Goal: Information Seeking & Learning: Learn about a topic

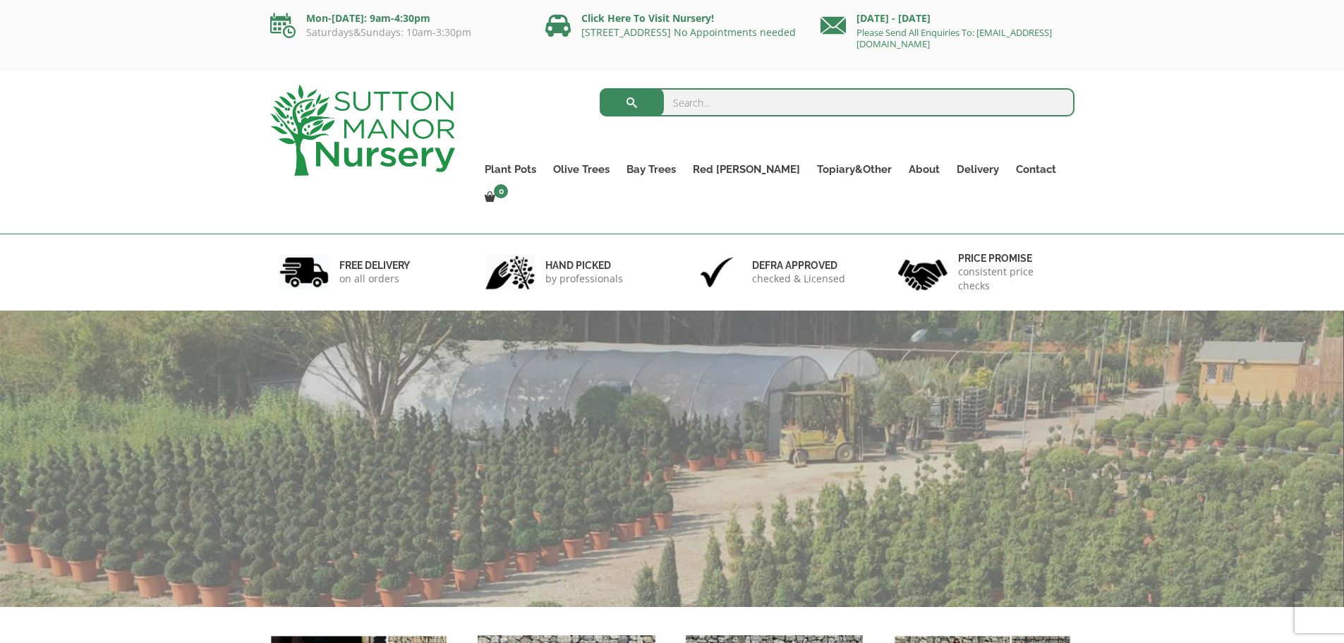
click at [800, 100] on input "search" at bounding box center [837, 102] width 475 height 28
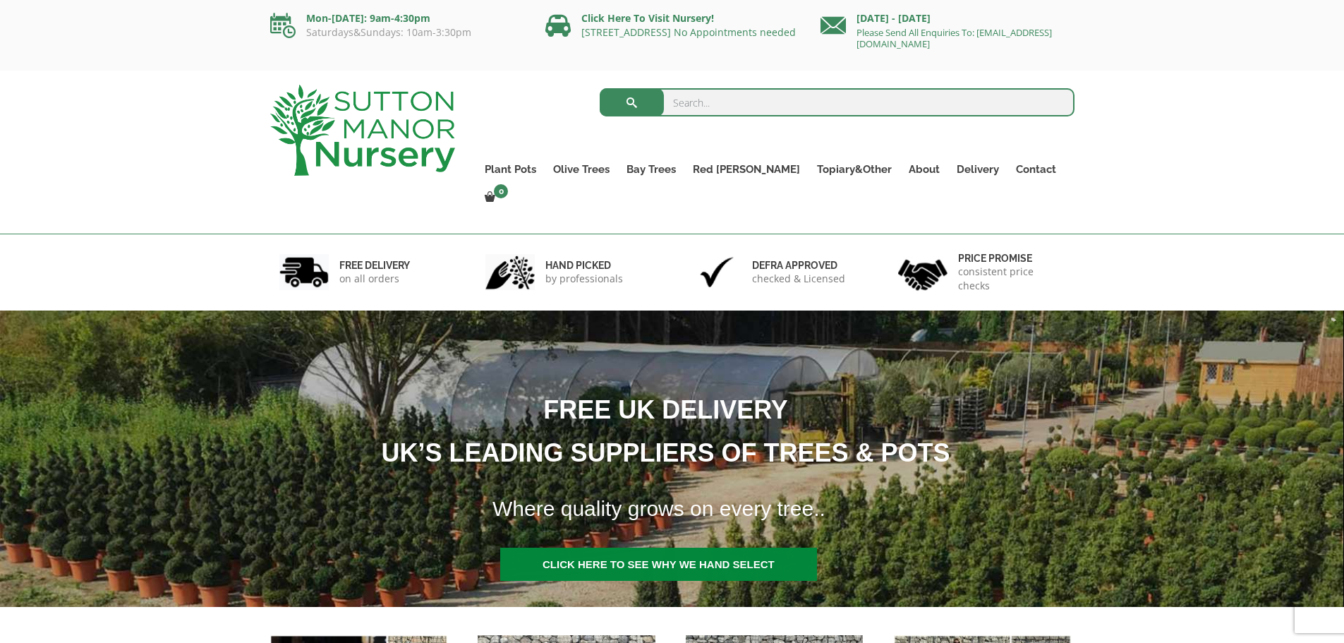
paste input "Acer Palmatum Dissectum Virdis (Japanese Maple Tree)"
type input "Acer Palmatum Dissectum Virdis (Japanese Maple Tree)"
click at [600, 88] on button "submit" at bounding box center [632, 102] width 64 height 28
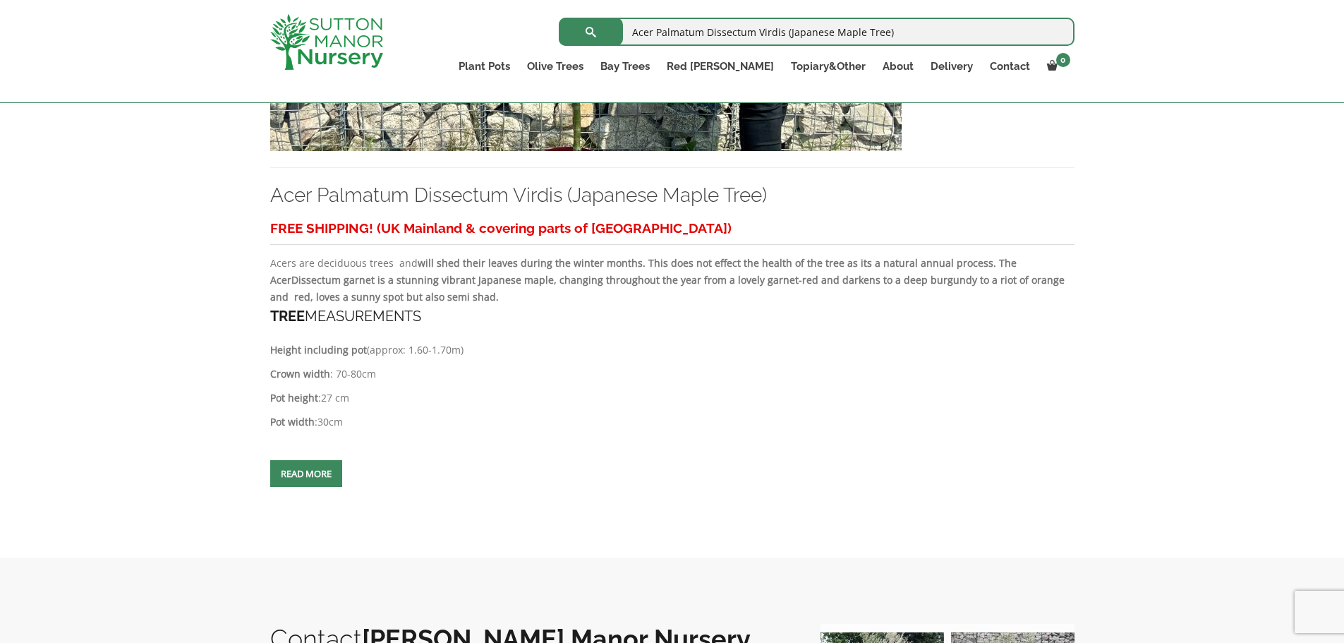
scroll to position [353, 0]
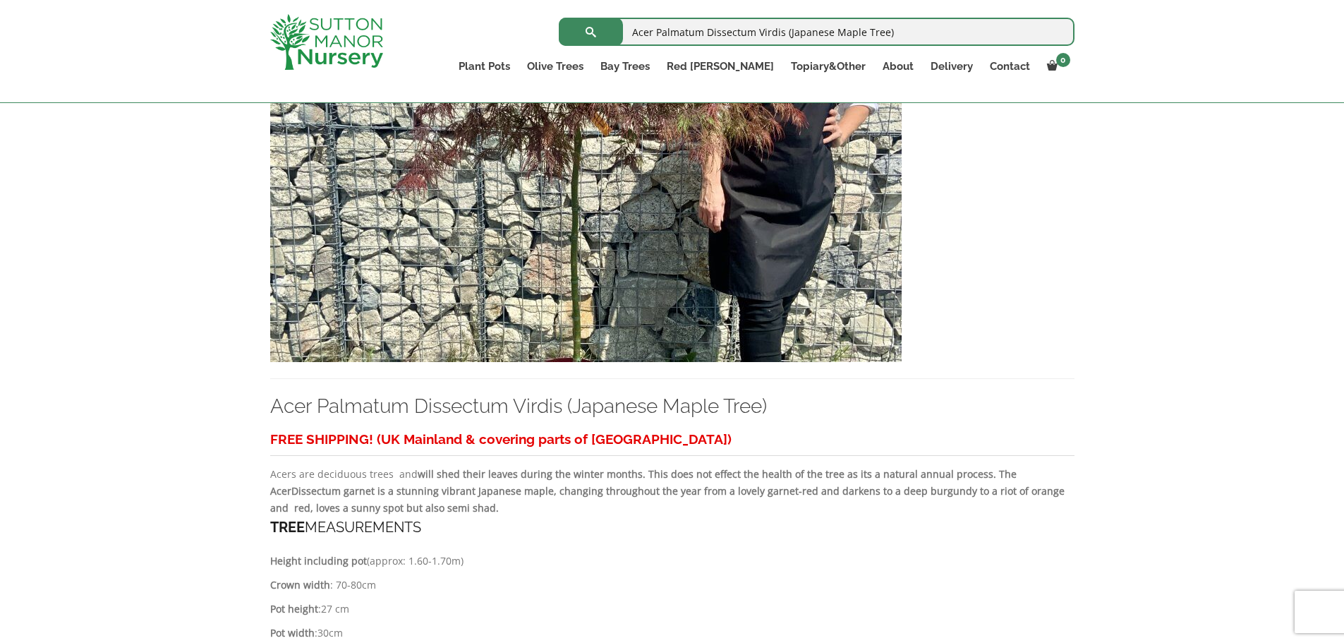
click at [758, 146] on img at bounding box center [585, 210] width 631 height 303
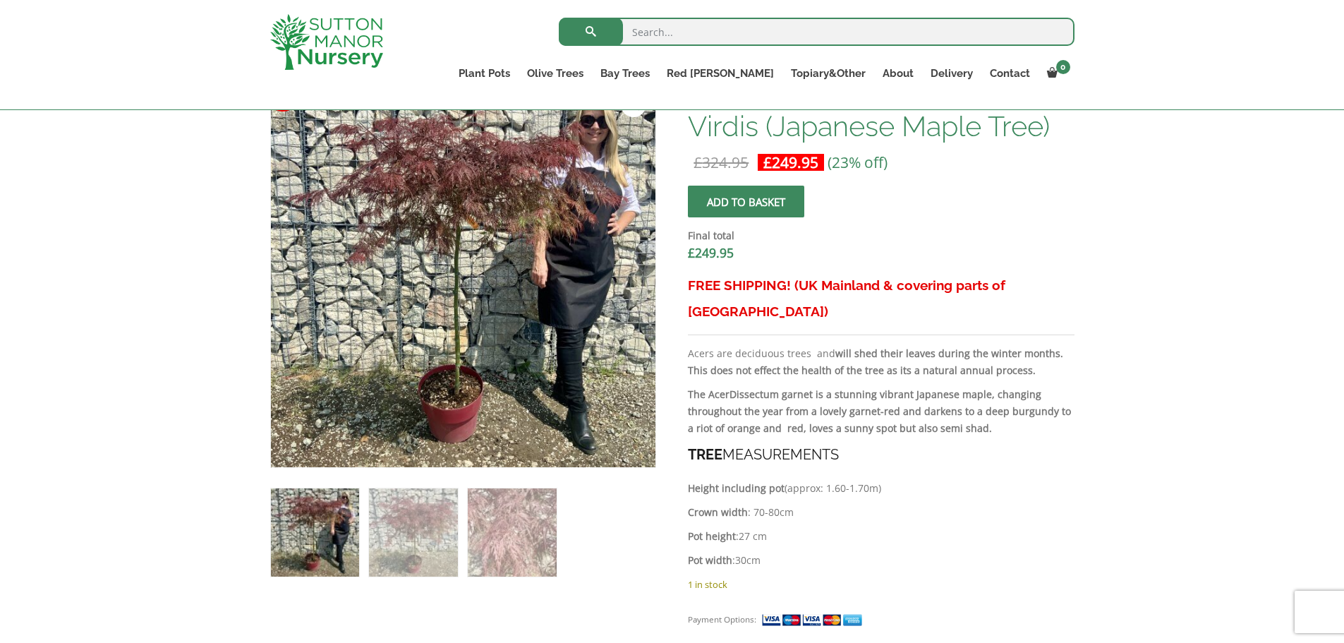
scroll to position [539, 0]
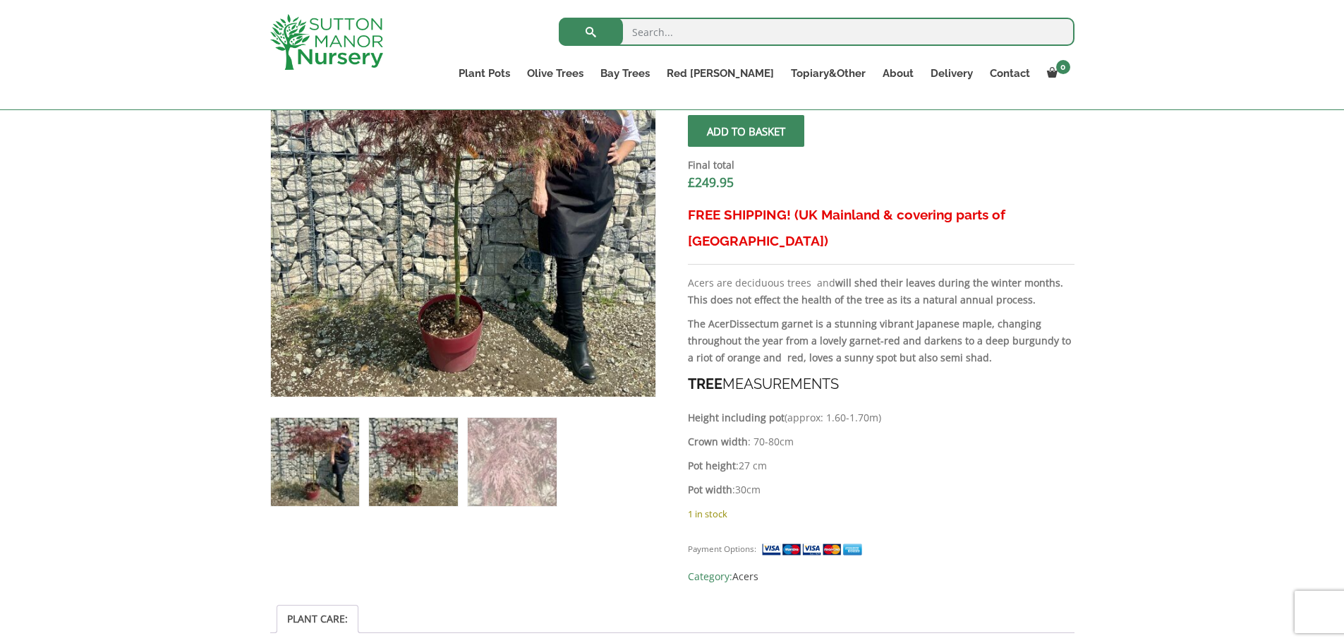
click at [450, 497] on img at bounding box center [413, 462] width 88 height 88
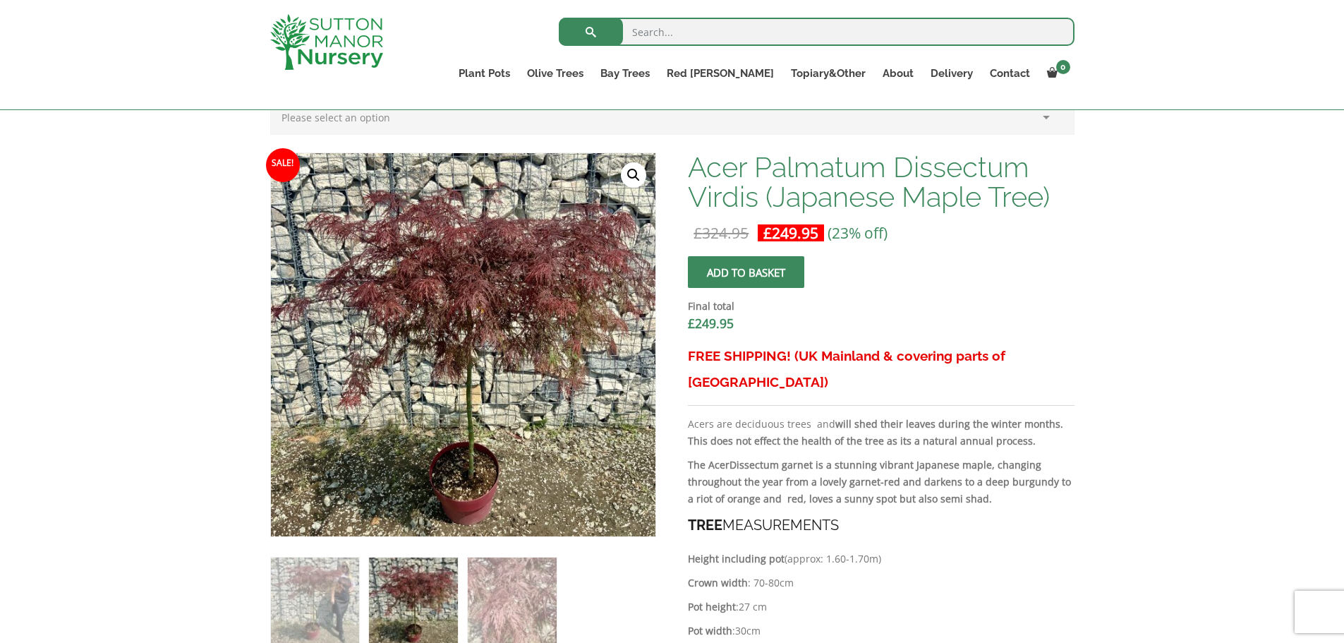
scroll to position [468, 0]
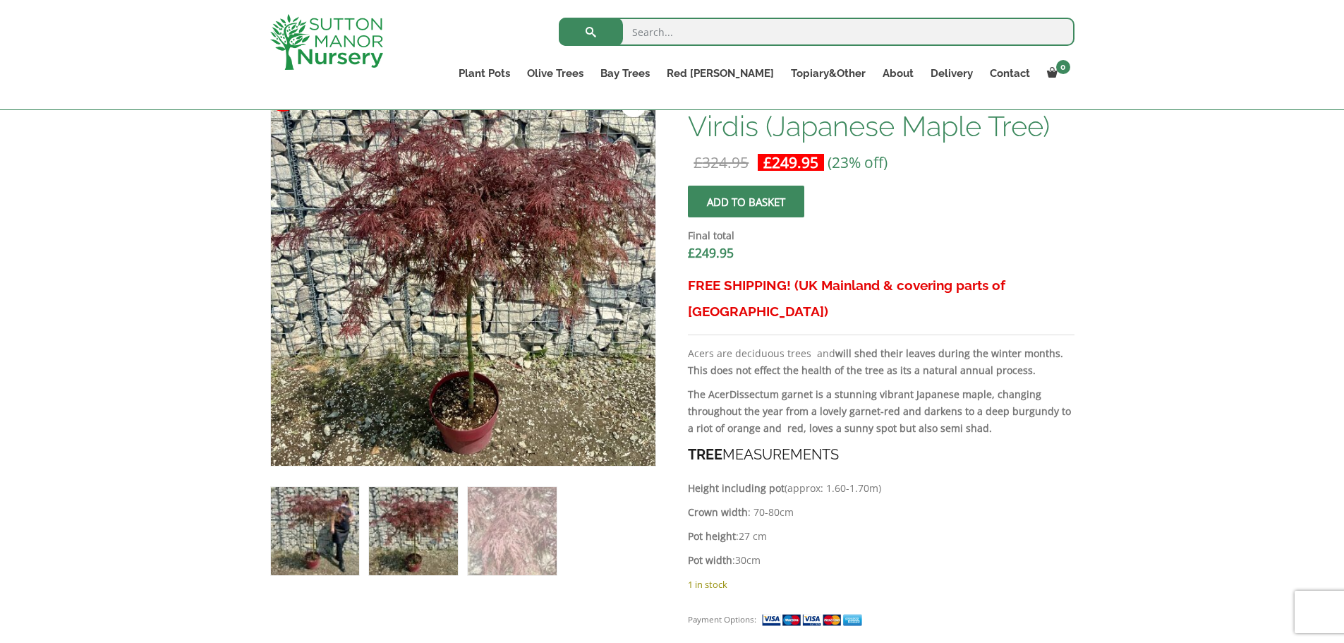
click at [346, 547] on img at bounding box center [315, 531] width 88 height 88
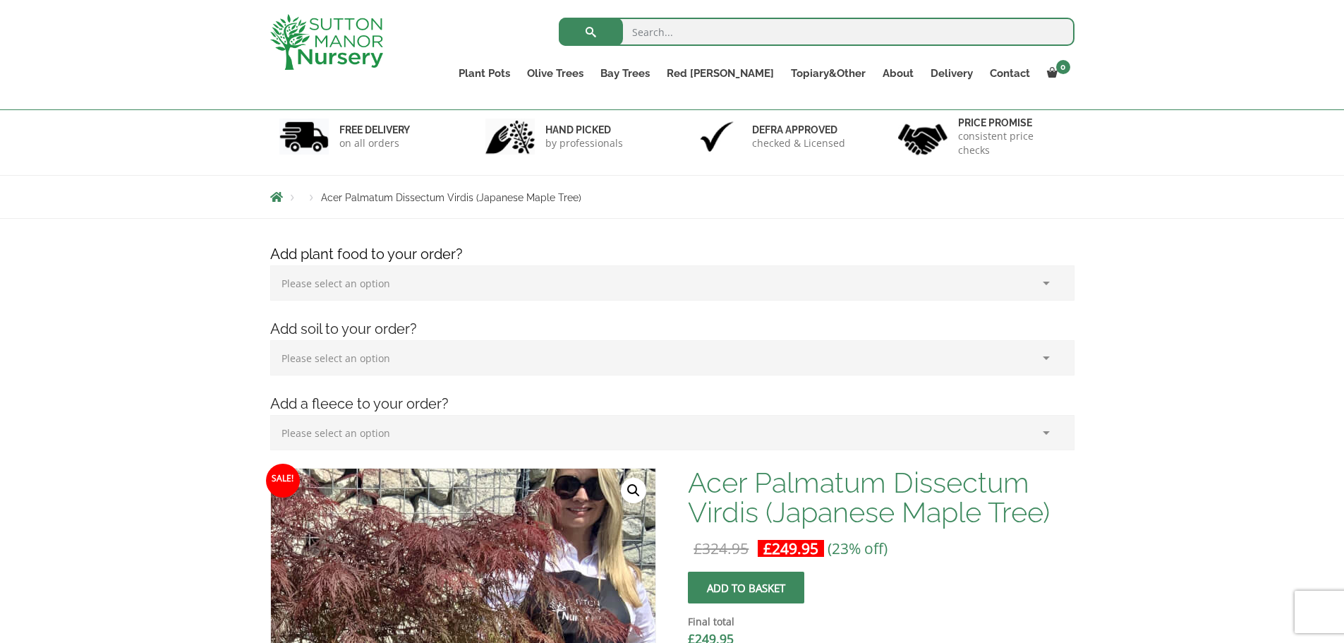
scroll to position [212, 0]
